Goal: Task Accomplishment & Management: Complete application form

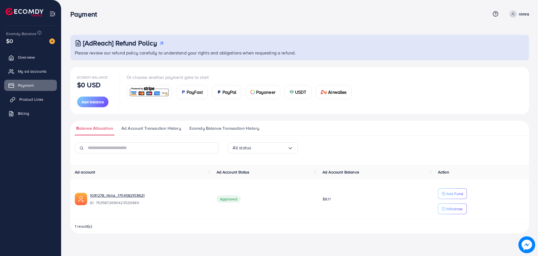
click at [31, 99] on span "Product Links" at bounding box center [31, 99] width 24 height 6
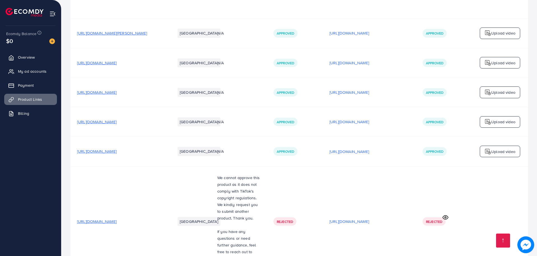
scroll to position [1114, 0]
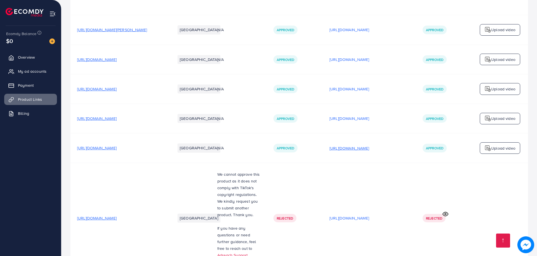
click at [367, 145] on p "[URL][DOMAIN_NAME]" at bounding box center [349, 148] width 40 height 7
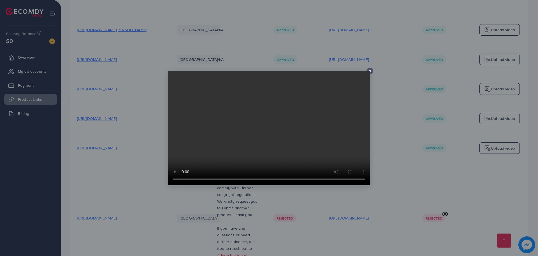
click at [370, 71] on line at bounding box center [370, 71] width 2 height 2
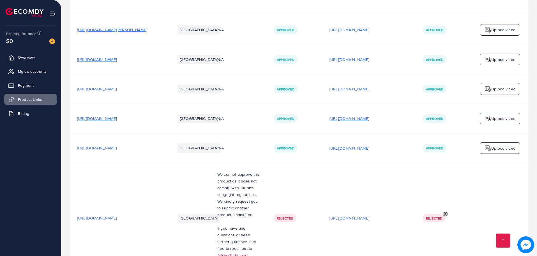
click at [369, 115] on p "[URL][DOMAIN_NAME]" at bounding box center [349, 118] width 40 height 7
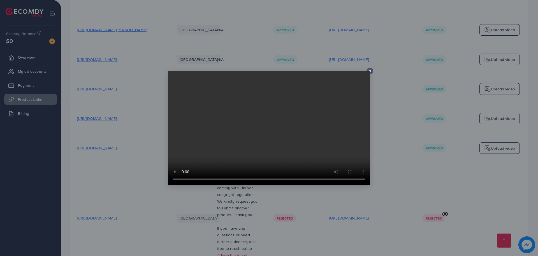
click at [369, 70] on line at bounding box center [370, 71] width 2 height 2
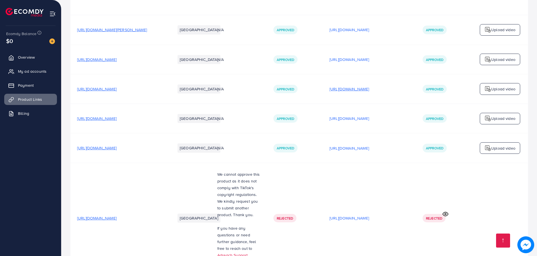
click at [369, 85] on p "[URL][DOMAIN_NAME]" at bounding box center [349, 88] width 40 height 7
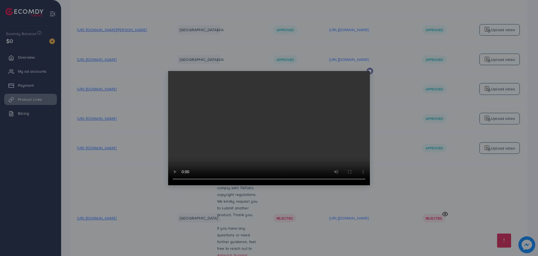
click at [369, 69] on icon at bounding box center [370, 71] width 4 height 4
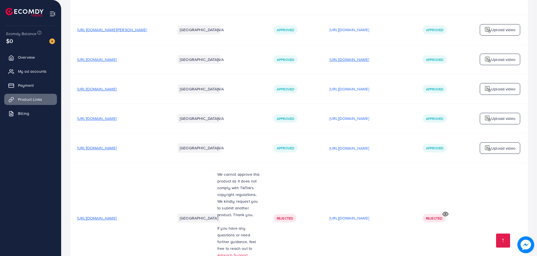
click at [374, 45] on td "[URL][DOMAIN_NAME]" at bounding box center [369, 59] width 93 height 29
click at [369, 56] on p "[URL][DOMAIN_NAME]" at bounding box center [349, 59] width 40 height 7
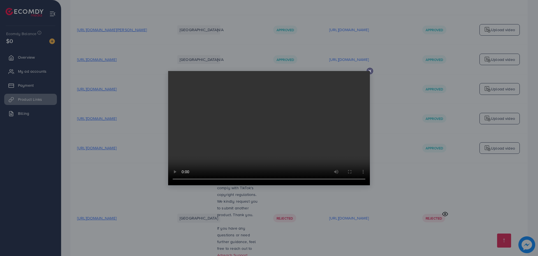
click at [370, 70] on icon at bounding box center [370, 71] width 4 height 4
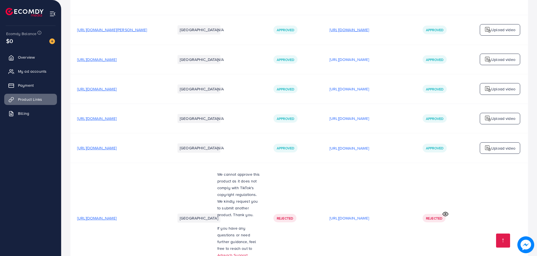
click at [369, 26] on p "[URL][DOMAIN_NAME]" at bounding box center [349, 29] width 40 height 7
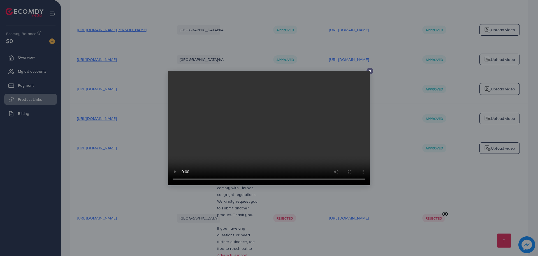
click at [370, 70] on icon at bounding box center [370, 71] width 4 height 4
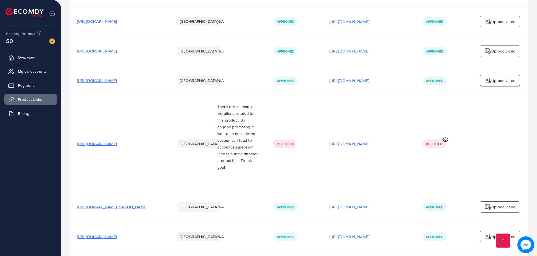
scroll to position [937, 0]
click at [369, 77] on p "[URL][DOMAIN_NAME]" at bounding box center [349, 80] width 40 height 7
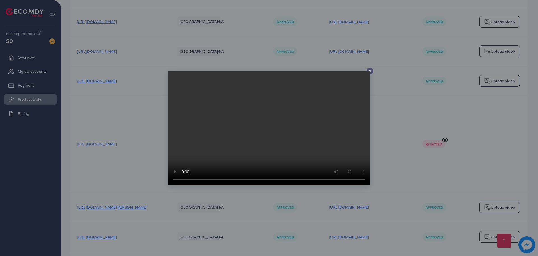
click at [380, 41] on div at bounding box center [269, 128] width 538 height 256
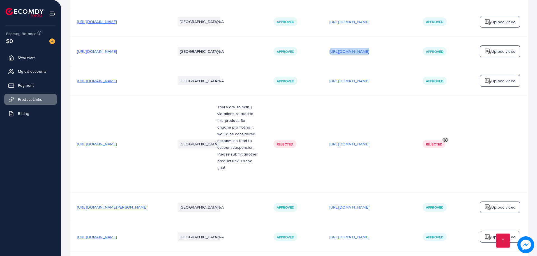
click at [369, 48] on p "[URL][DOMAIN_NAME]" at bounding box center [349, 51] width 40 height 7
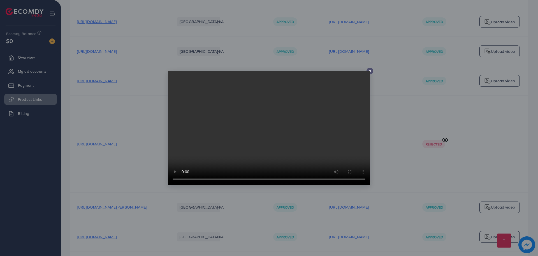
click at [380, 41] on div at bounding box center [269, 128] width 538 height 256
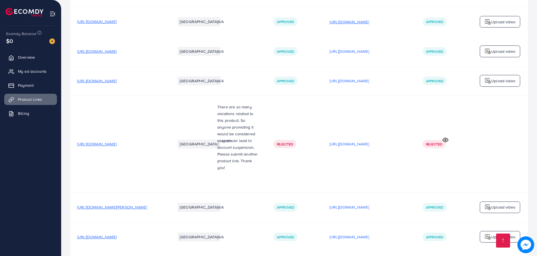
drag, startPoint x: 379, startPoint y: 6, endPoint x: 379, endPoint y: 9, distance: 3.1
click at [379, 18] on div "[URL][DOMAIN_NAME]" at bounding box center [369, 22] width 80 height 8
click at [369, 18] on p "[URL][DOMAIN_NAME]" at bounding box center [349, 21] width 40 height 7
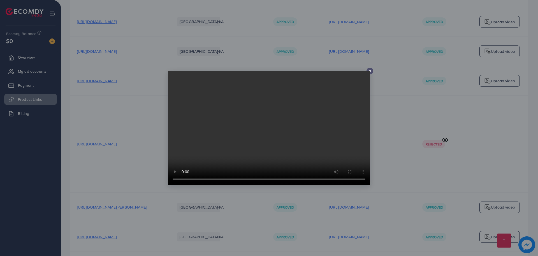
click at [371, 69] on icon at bounding box center [370, 71] width 4 height 4
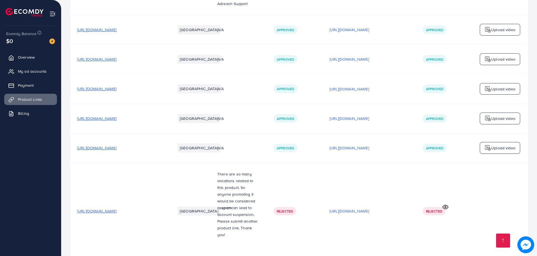
scroll to position [869, 0]
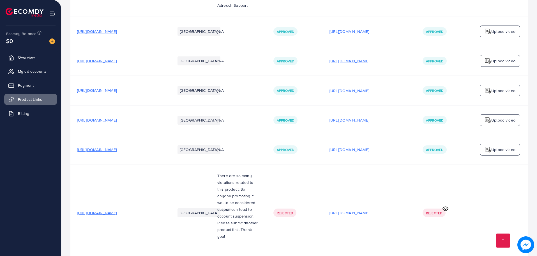
click at [369, 57] on p "[URL][DOMAIN_NAME]" at bounding box center [349, 60] width 40 height 7
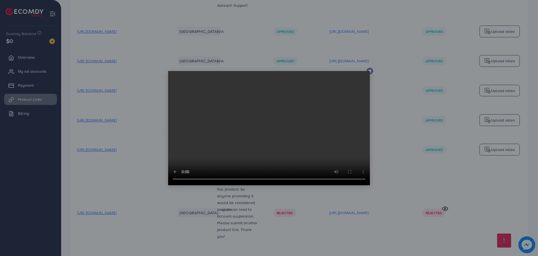
click at [379, 19] on div at bounding box center [269, 128] width 538 height 256
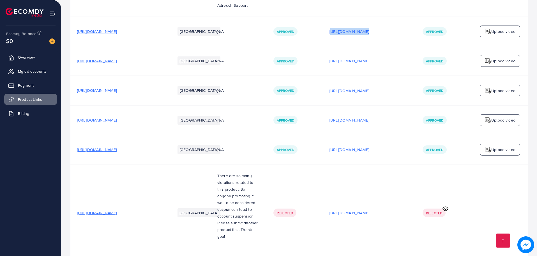
click at [369, 28] on p "[URL][DOMAIN_NAME]" at bounding box center [349, 31] width 40 height 7
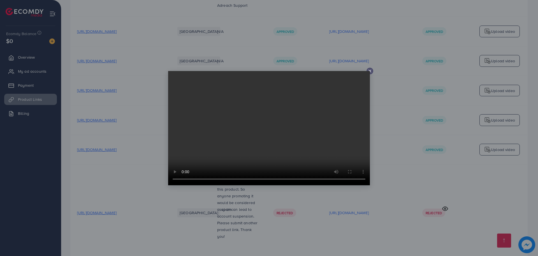
click at [378, 20] on div at bounding box center [269, 128] width 538 height 256
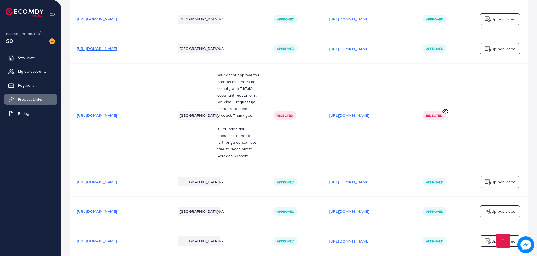
scroll to position [694, 0]
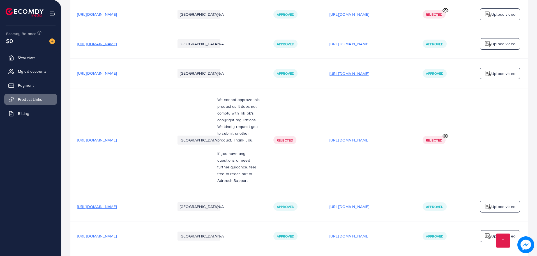
click at [369, 70] on p "[URL][DOMAIN_NAME]" at bounding box center [349, 73] width 40 height 7
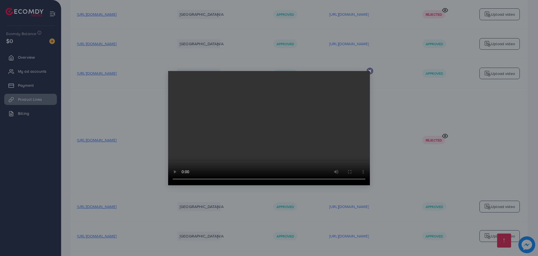
click at [374, 59] on div at bounding box center [269, 128] width 538 height 256
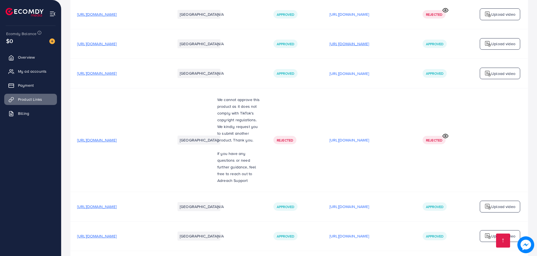
click at [369, 40] on p "[URL][DOMAIN_NAME]" at bounding box center [349, 43] width 40 height 7
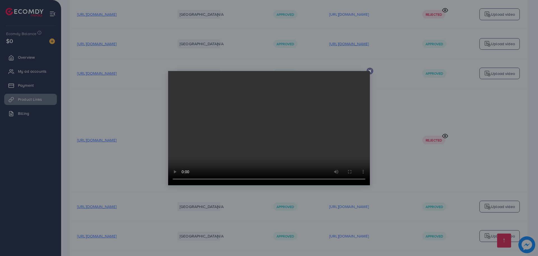
click at [384, 34] on div at bounding box center [269, 128] width 538 height 256
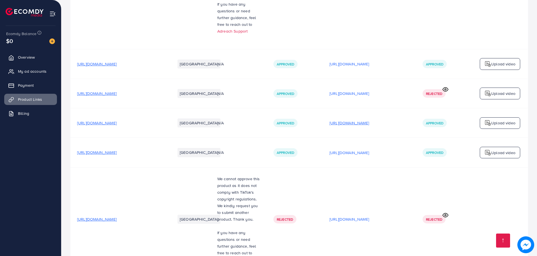
scroll to position [589, 0]
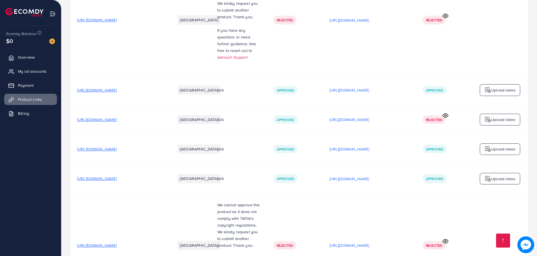
click at [365, 86] on div "[URL][DOMAIN_NAME]" at bounding box center [369, 90] width 80 height 8
drag, startPoint x: 365, startPoint y: 82, endPoint x: 369, endPoint y: 79, distance: 4.3
click at [369, 86] on div "[URL][DOMAIN_NAME]" at bounding box center [369, 90] width 80 height 8
click at [369, 87] on p "[URL][DOMAIN_NAME]" at bounding box center [349, 90] width 40 height 7
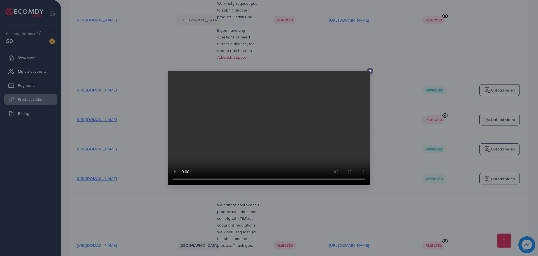
click at [369, 70] on icon at bounding box center [370, 71] width 4 height 4
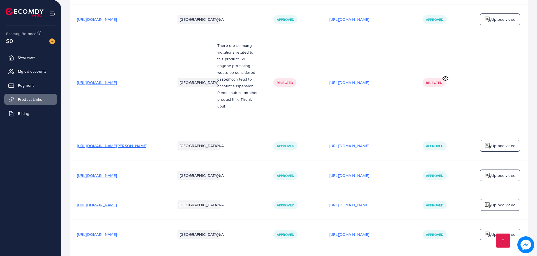
scroll to position [999, 0]
click at [360, 142] on p "[URL][DOMAIN_NAME]" at bounding box center [349, 145] width 40 height 7
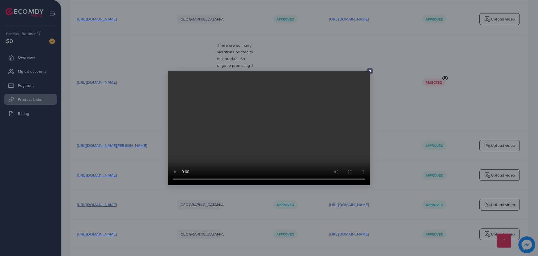
click at [372, 72] on icon at bounding box center [370, 71] width 4 height 4
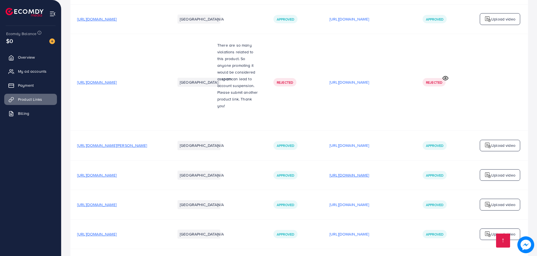
click at [366, 172] on p "[URL][DOMAIN_NAME]" at bounding box center [349, 175] width 40 height 7
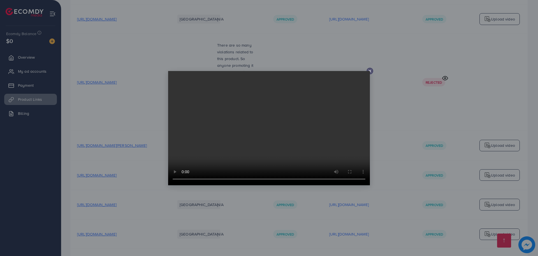
click at [370, 73] on icon at bounding box center [370, 71] width 4 height 4
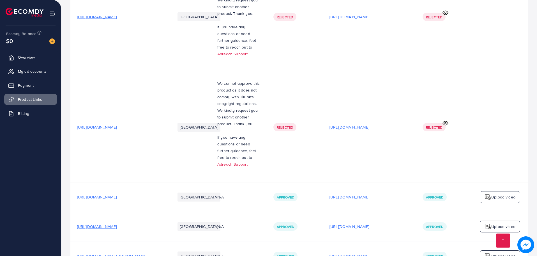
scroll to position [1428, 0]
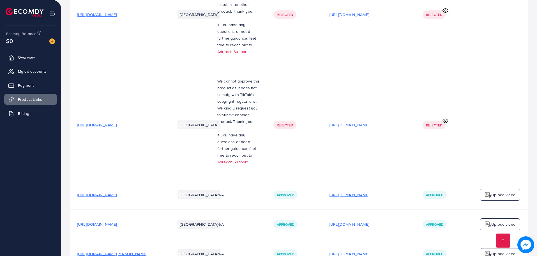
click at [360, 191] on p "[URL][DOMAIN_NAME]" at bounding box center [349, 194] width 40 height 7
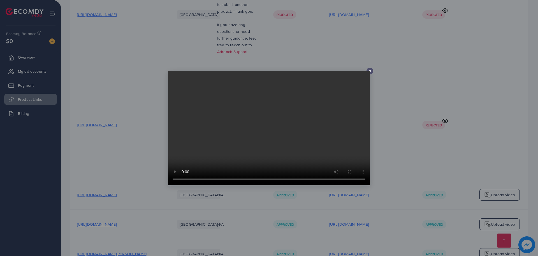
click at [387, 203] on div at bounding box center [269, 128] width 538 height 256
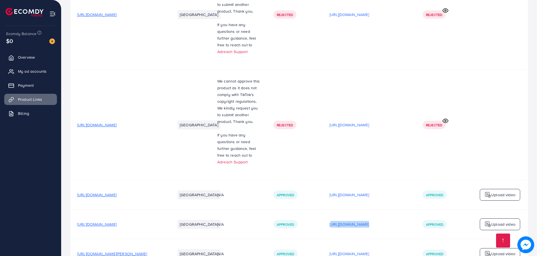
click at [369, 221] on p "[URL][DOMAIN_NAME]" at bounding box center [349, 224] width 40 height 7
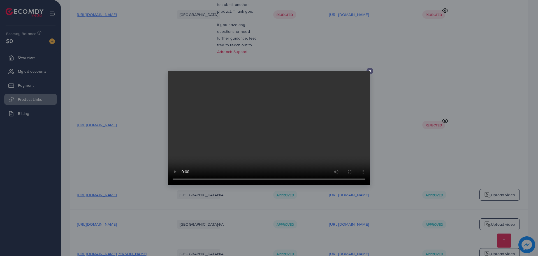
click at [387, 203] on div at bounding box center [269, 128] width 538 height 256
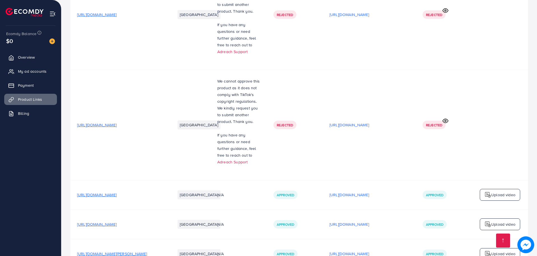
click at [369, 221] on p "[URL][DOMAIN_NAME]" at bounding box center [349, 224] width 40 height 7
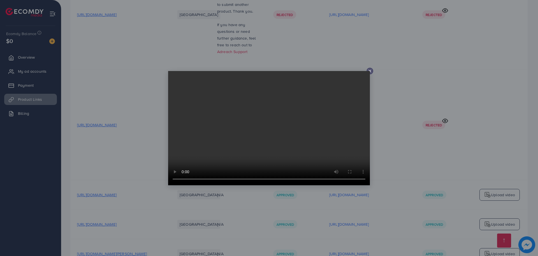
click at [372, 71] on icon at bounding box center [370, 71] width 4 height 4
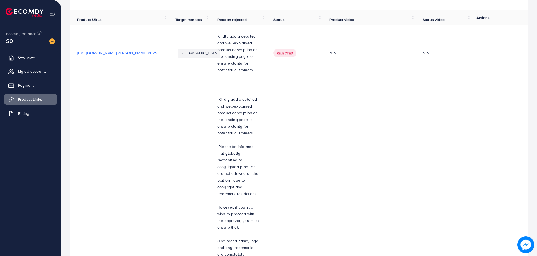
scroll to position [0, 0]
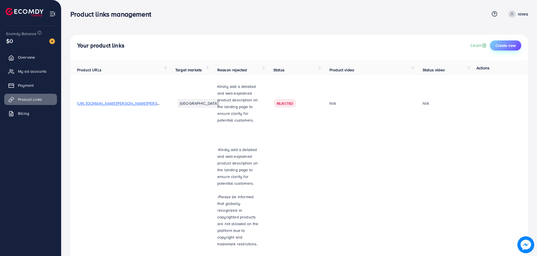
click at [515, 42] on button "Create new" at bounding box center [505, 45] width 31 height 10
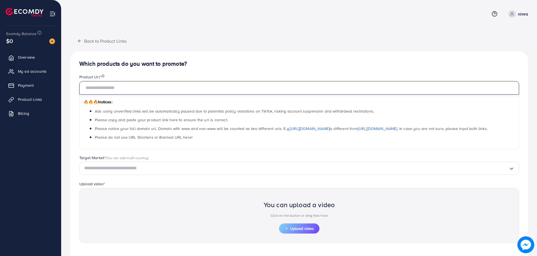
click at [249, 86] on input "text" at bounding box center [298, 87] width 439 height 13
paste input "**********"
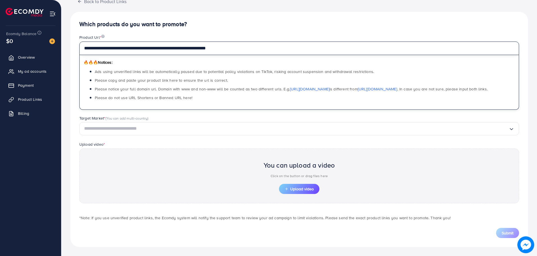
type input "**********"
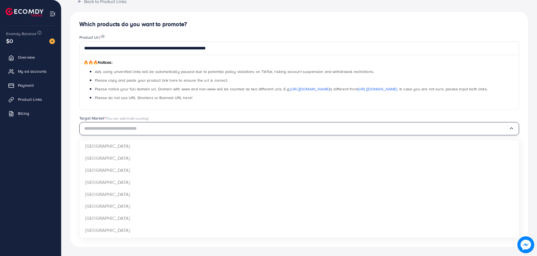
click at [229, 131] on input "Search for option" at bounding box center [296, 128] width 424 height 9
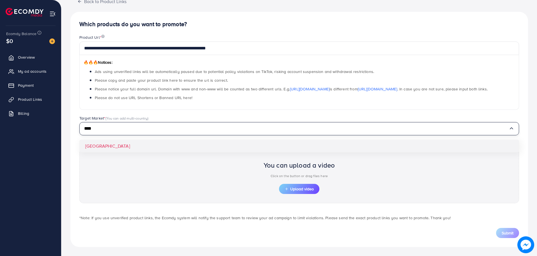
type input "****"
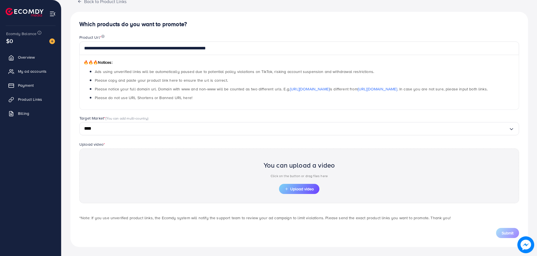
click at [136, 152] on div "You can upload a video Click on the button or drag files here Upload video" at bounding box center [298, 175] width 439 height 55
click at [133, 131] on input "****" at bounding box center [296, 128] width 424 height 9
click at [309, 185] on button "Upload video" at bounding box center [299, 189] width 40 height 10
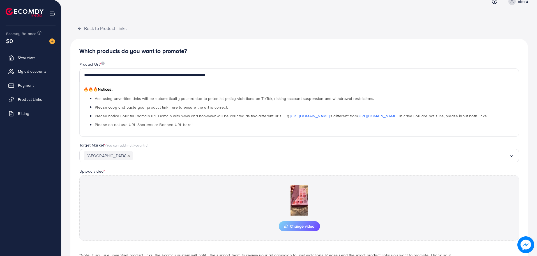
scroll to position [50, 0]
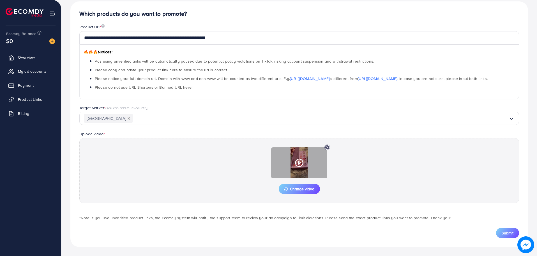
click at [300, 165] on icon at bounding box center [299, 162] width 9 height 9
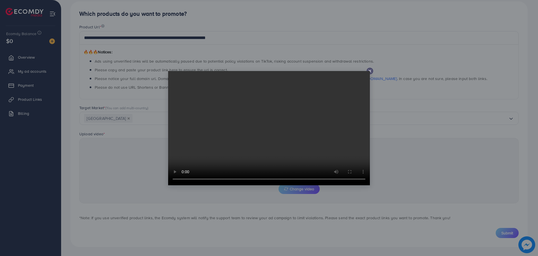
click at [371, 70] on line at bounding box center [370, 71] width 2 height 2
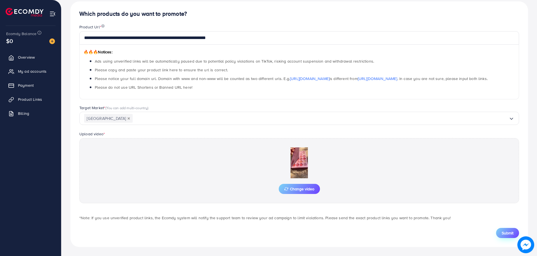
click at [511, 234] on span "Submit" at bounding box center [507, 233] width 12 height 6
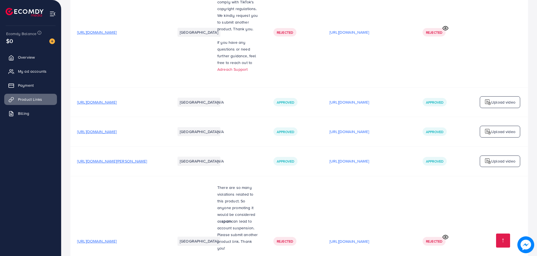
scroll to position [1689, 0]
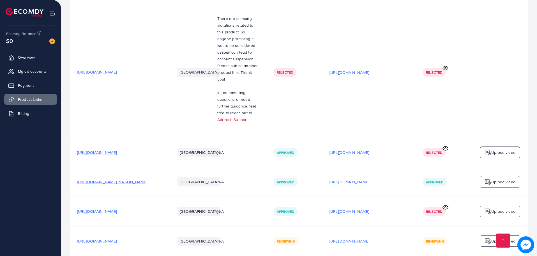
click at [369, 208] on p "[URL][DOMAIN_NAME]" at bounding box center [349, 211] width 40 height 7
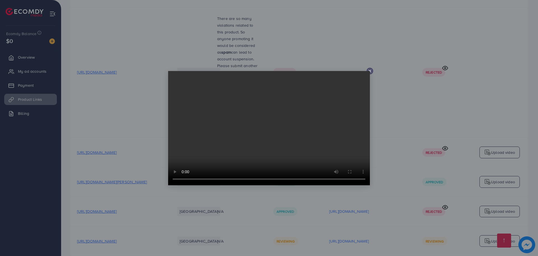
click at [371, 69] on icon at bounding box center [370, 71] width 4 height 4
